Goal: Answer question/provide support: Share knowledge or assist other users

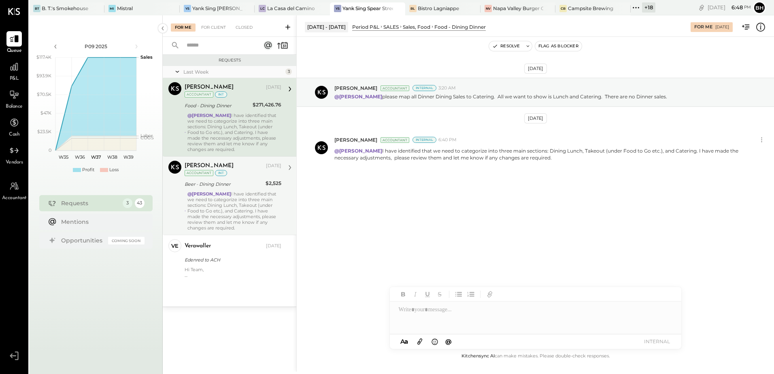
click at [230, 204] on div "@[PERSON_NAME] I have identified that we need to categorize into three main sec…" at bounding box center [234, 211] width 94 height 40
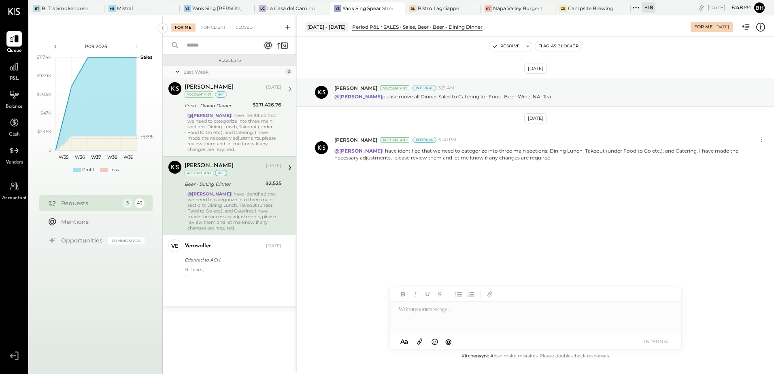
click at [266, 120] on div "@[PERSON_NAME] I have identified that we need to categorize into three main sec…" at bounding box center [234, 132] width 94 height 40
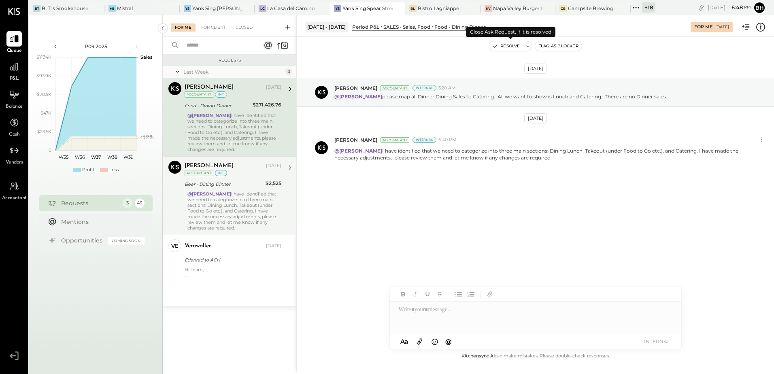
click at [520, 46] on button "Resolve" at bounding box center [506, 46] width 34 height 10
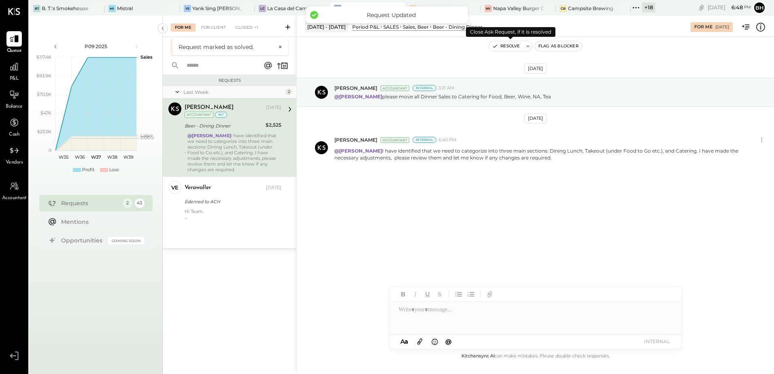
click at [505, 45] on button "Resolve" at bounding box center [506, 46] width 34 height 10
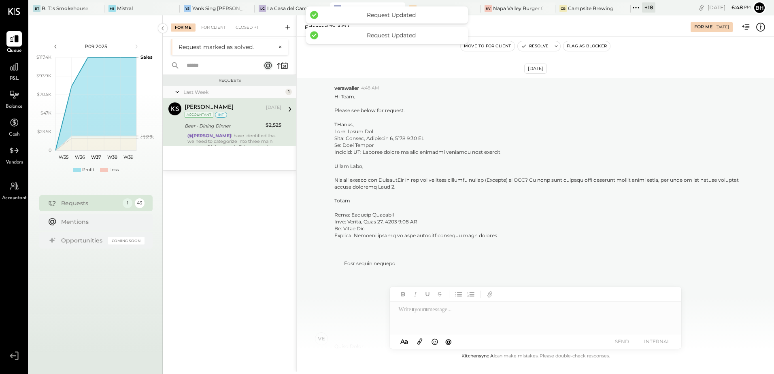
scroll to position [350, 0]
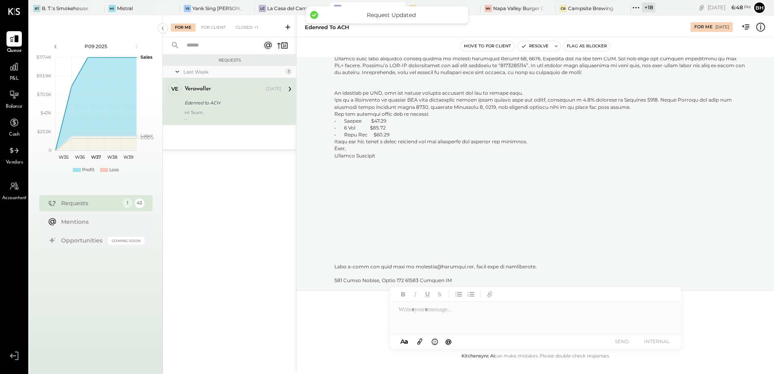
click at [260, 138] on div "Last Week 1 ve verawaller Owner verawaller [DATE] Edenred to ACH Hi Team, Pleas…" at bounding box center [230, 107] width 134 height 83
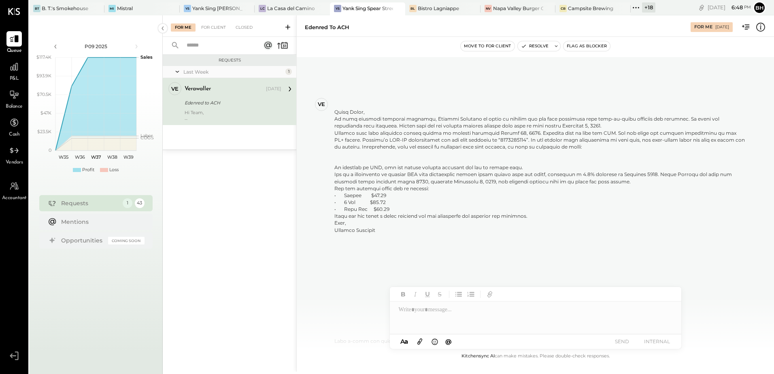
scroll to position [250, 0]
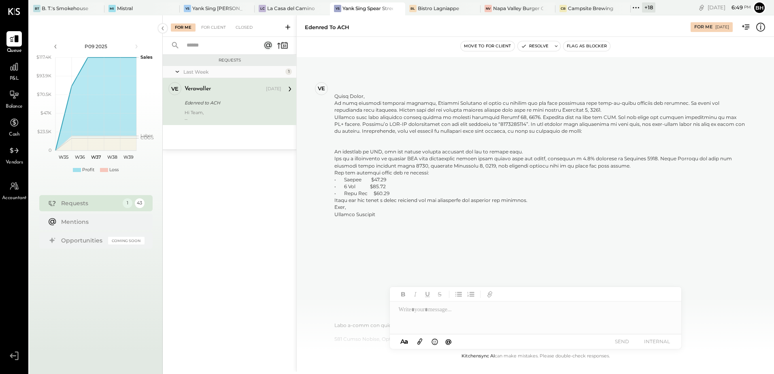
click at [220, 71] on div "Last Week" at bounding box center [233, 71] width 100 height 7
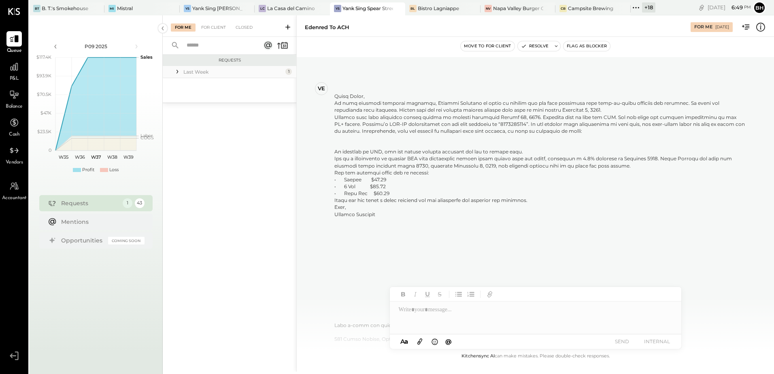
click at [220, 71] on div "Last Week" at bounding box center [233, 71] width 100 height 7
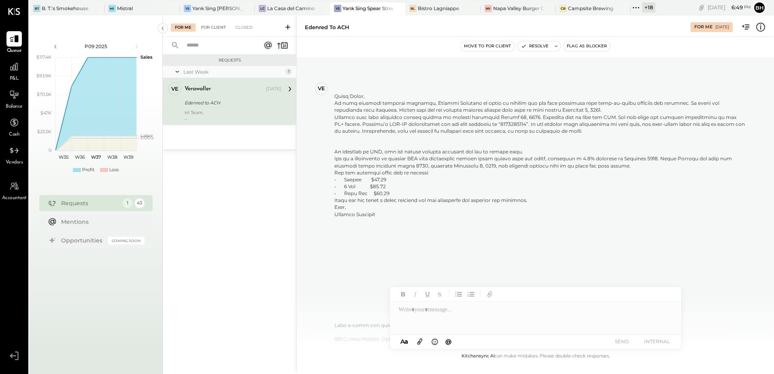
click at [215, 30] on div "For Client" at bounding box center [213, 27] width 33 height 8
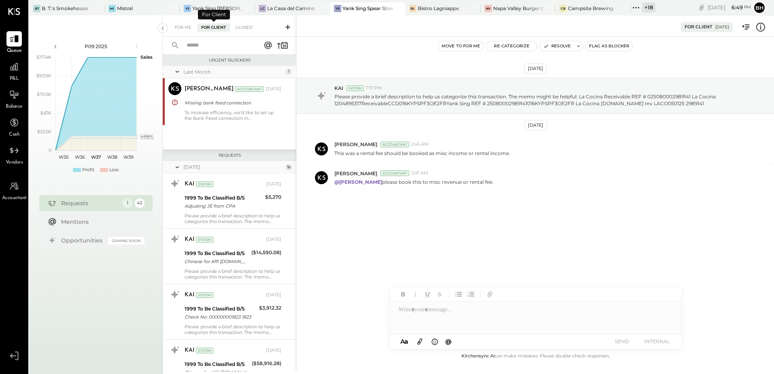
scroll to position [762, 0]
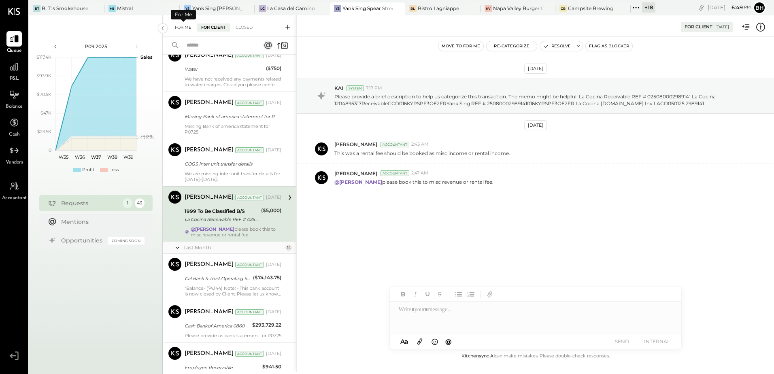
click at [184, 30] on div "For Me" at bounding box center [183, 27] width 25 height 8
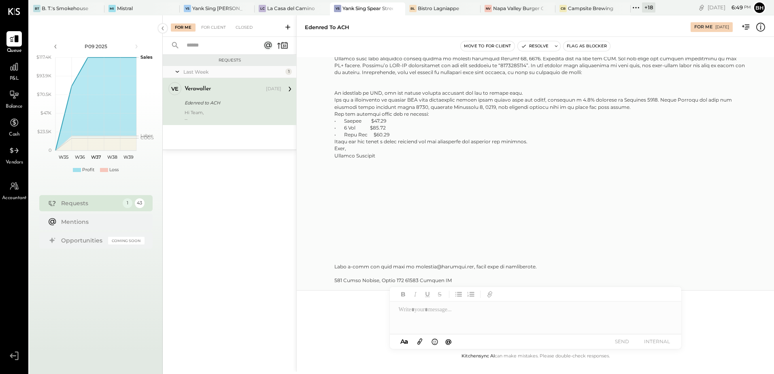
click at [512, 208] on p "Hi Team, Please see below for request. THanks," at bounding box center [540, 33] width 412 height 499
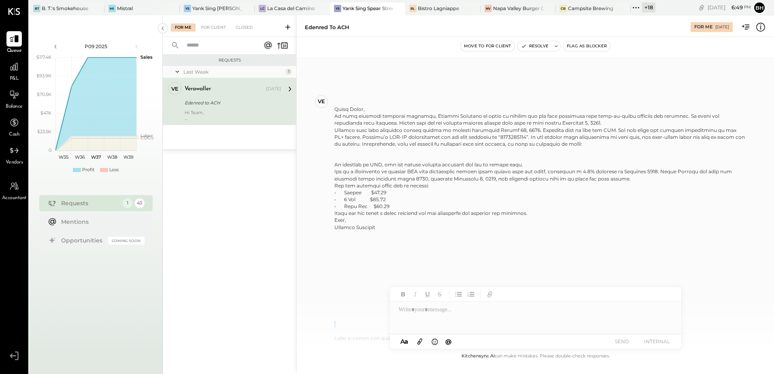
scroll to position [253, 0]
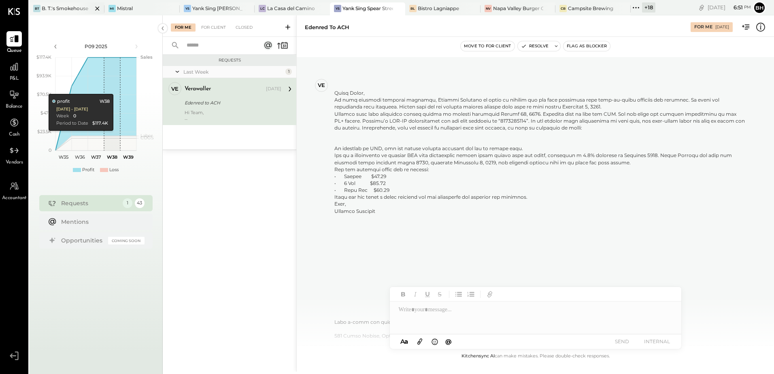
click at [68, 3] on div "BT B. T.'s Smokehouse" at bounding box center [66, 8] width 75 height 13
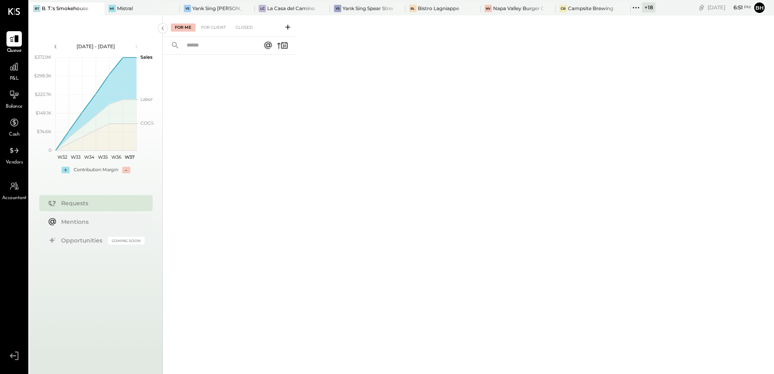
click at [219, 49] on input "text" at bounding box center [218, 45] width 73 height 13
click at [219, 30] on div "For Client" at bounding box center [213, 27] width 33 height 8
click at [208, 48] on input "text" at bounding box center [218, 45] width 73 height 13
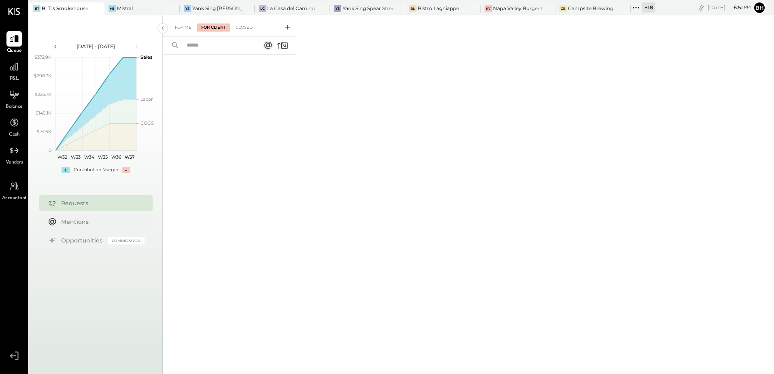
type input "*"
type input "********"
click at [244, 29] on div "Closed" at bounding box center [243, 27] width 25 height 8
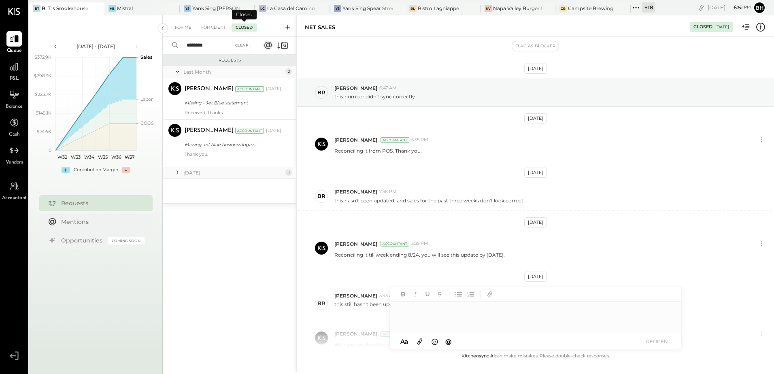
scroll to position [64, 0]
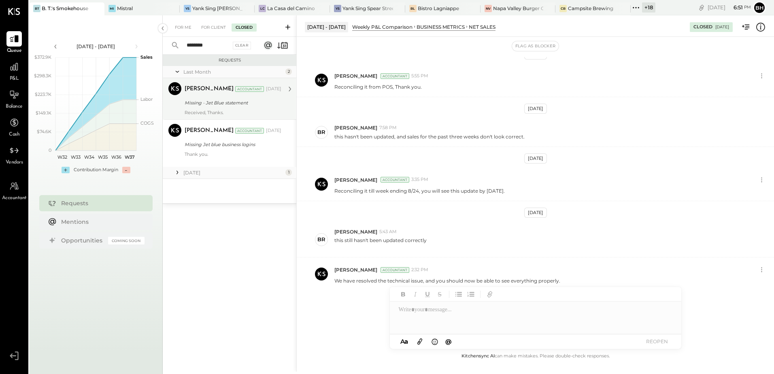
click at [233, 104] on div "Missing - Jet Blue statement" at bounding box center [232, 103] width 94 height 8
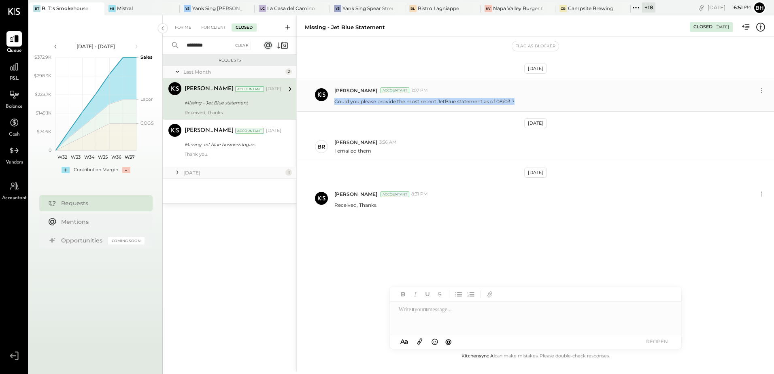
drag, startPoint x: 335, startPoint y: 102, endPoint x: 512, endPoint y: 105, distance: 177.7
click at [512, 105] on div "[PERSON_NAME] Accountant 1:07 PM Could you please provide the most recent JetBl…" at bounding box center [535, 95] width 477 height 34
copy p "Could you please provide the most recent JetBlue statement as of 08/03 ?"
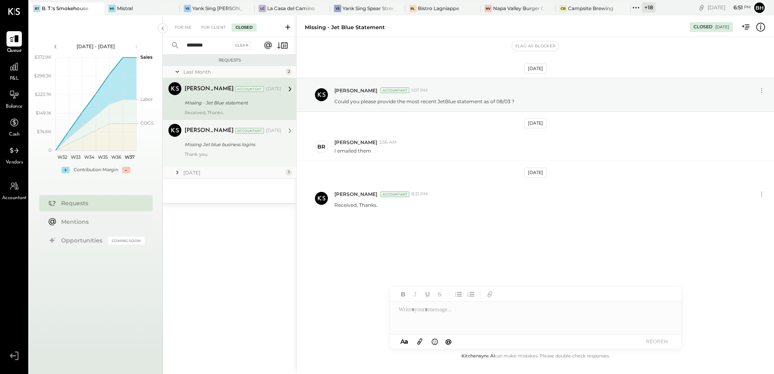
click at [231, 146] on div "Missing Jet blue business logins" at bounding box center [232, 144] width 94 height 8
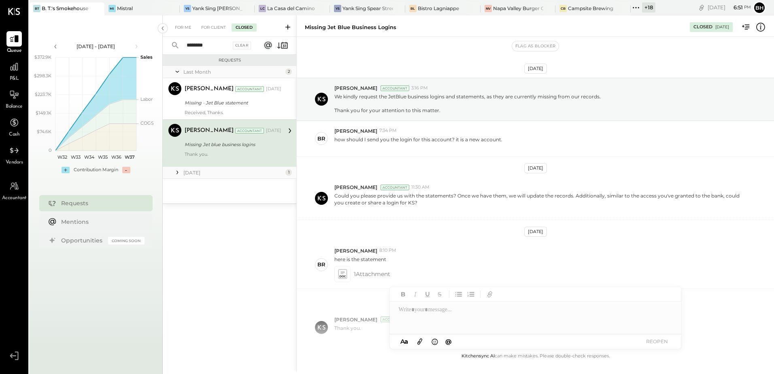
scroll to position [54, 0]
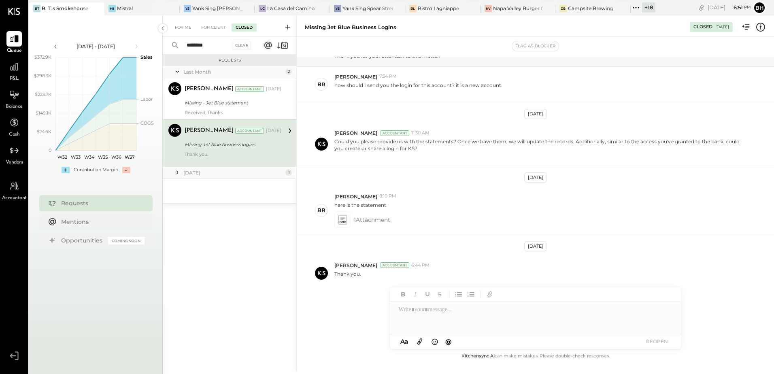
click at [287, 30] on icon at bounding box center [288, 27] width 8 height 8
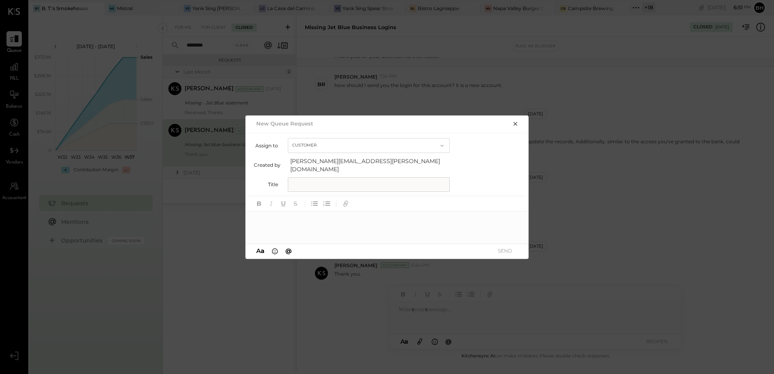
click at [310, 181] on input "text" at bounding box center [369, 184] width 162 height 15
type input "*******"
type input "**********"
click at [297, 214] on div at bounding box center [387, 227] width 283 height 32
paste div
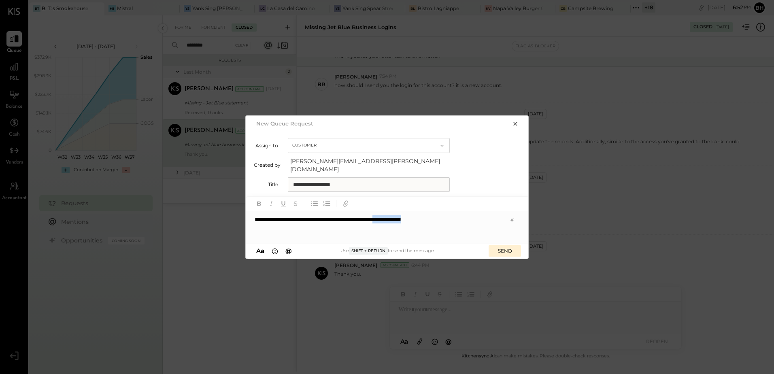
drag, startPoint x: 436, startPoint y: 219, endPoint x: 466, endPoint y: 221, distance: 30.0
click at [466, 221] on div "**********" at bounding box center [387, 227] width 283 height 32
click at [501, 245] on button "SEND" at bounding box center [504, 250] width 32 height 11
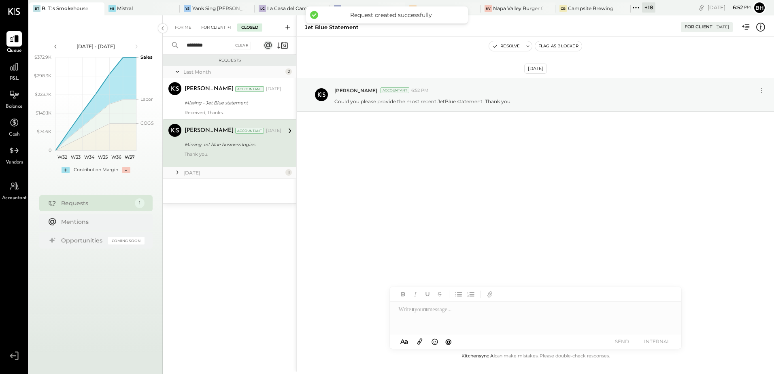
click at [214, 25] on div "For Client +1" at bounding box center [216, 27] width 38 height 8
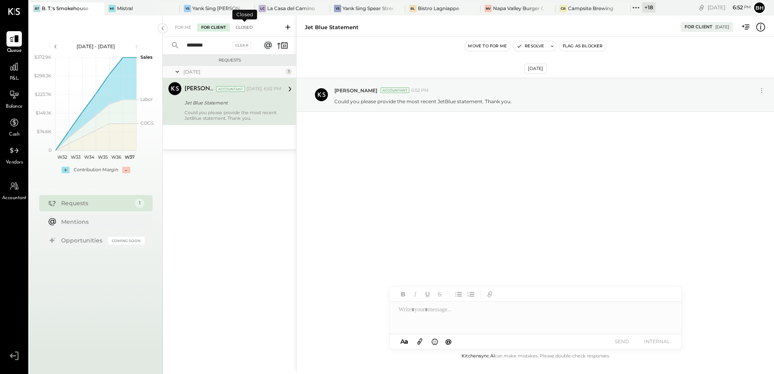
click at [246, 24] on div "Closed" at bounding box center [243, 27] width 25 height 8
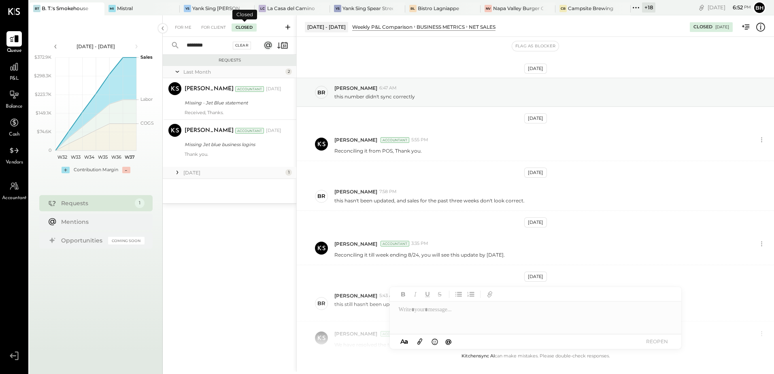
scroll to position [64, 0]
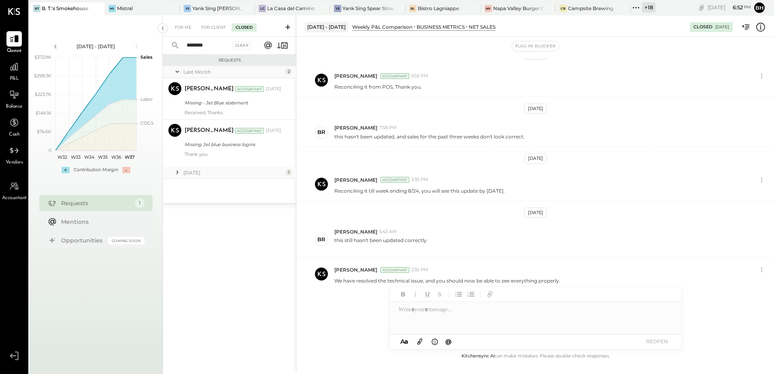
click at [213, 48] on input "********" at bounding box center [206, 45] width 49 height 13
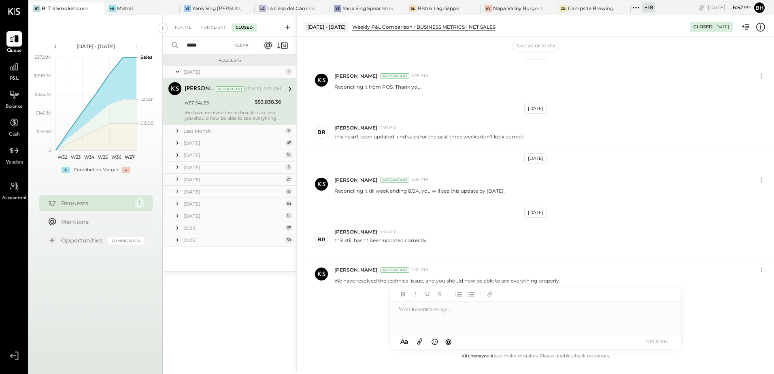
type input "******"
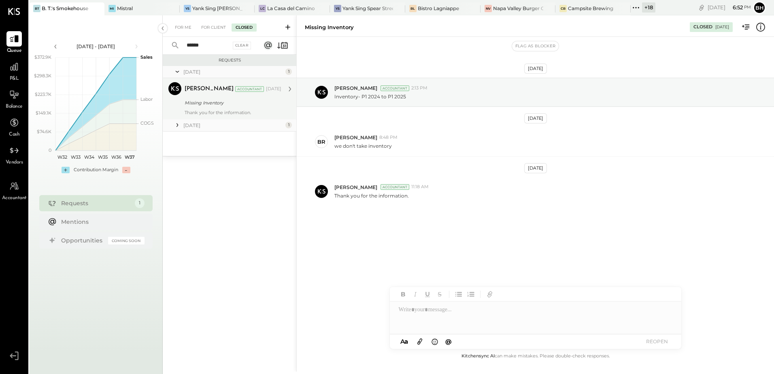
click at [227, 96] on div "[PERSON_NAME] Accountant [DATE] Missing Inventory Thank you for the information." at bounding box center [233, 98] width 97 height 33
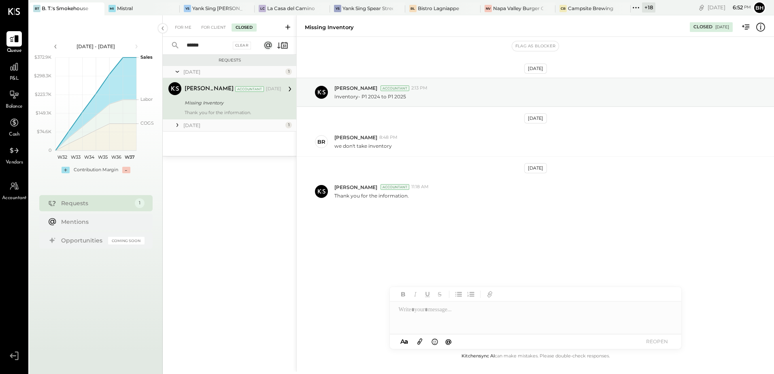
click at [201, 103] on div "Missing Inventory" at bounding box center [232, 103] width 94 height 8
click at [180, 127] on icon at bounding box center [177, 125] width 8 height 8
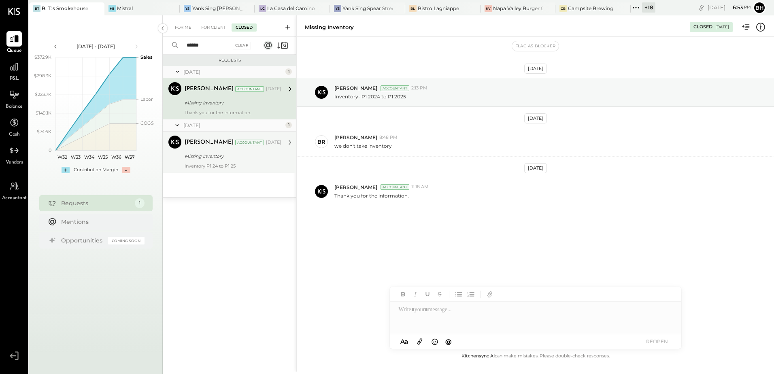
click at [248, 166] on div "Inventory P1 24 to P1 25" at bounding box center [233, 166] width 97 height 6
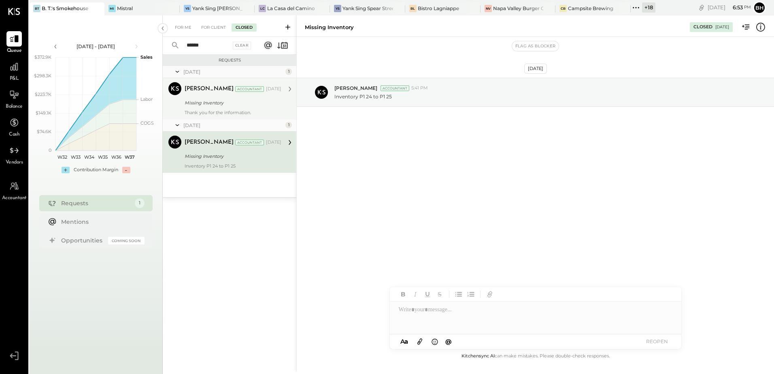
click at [231, 110] on div "Thank you for the information." at bounding box center [233, 113] width 97 height 6
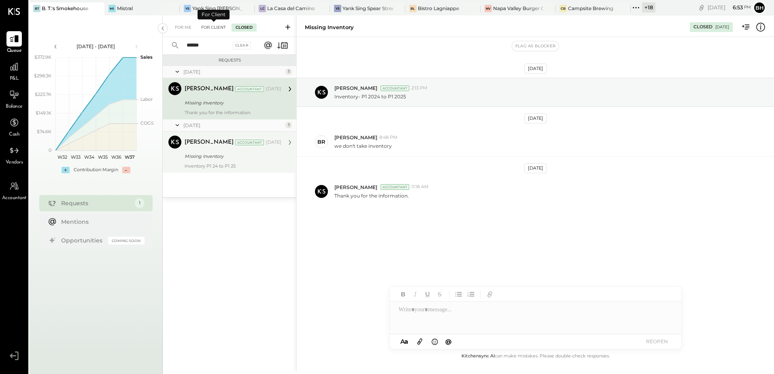
click at [219, 30] on div "For Client" at bounding box center [213, 27] width 33 height 8
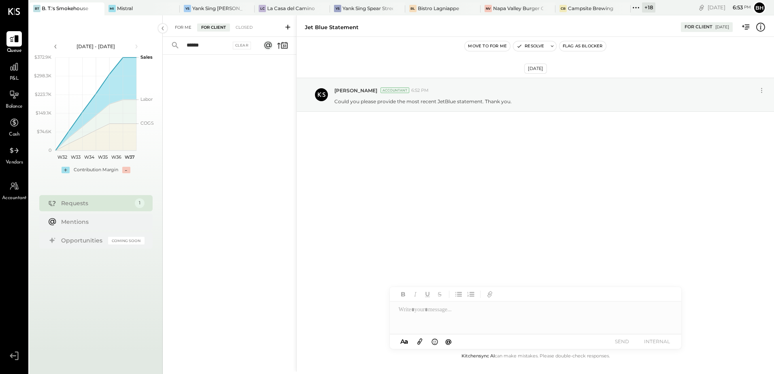
click at [178, 27] on div "For Me" at bounding box center [183, 27] width 25 height 8
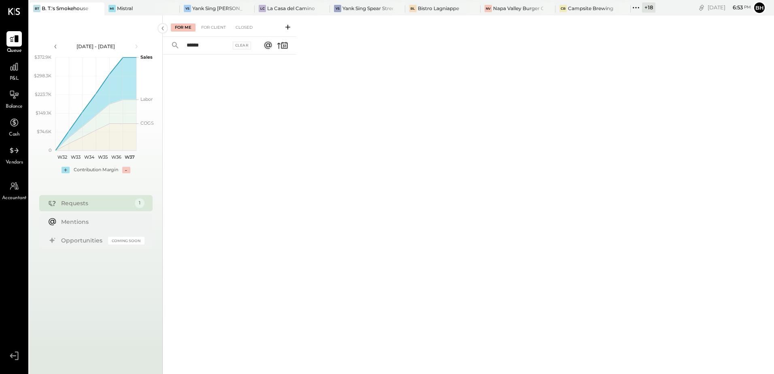
click at [217, 45] on input "******" at bounding box center [206, 45] width 49 height 13
click at [221, 28] on div "For Client" at bounding box center [213, 27] width 33 height 8
